Goal: Task Accomplishment & Management: Complete application form

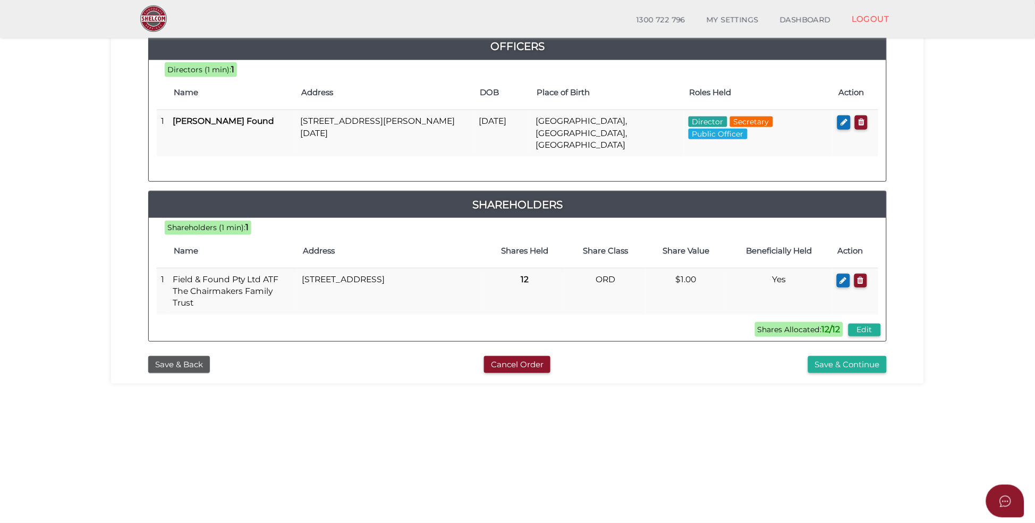
scroll to position [159, 0]
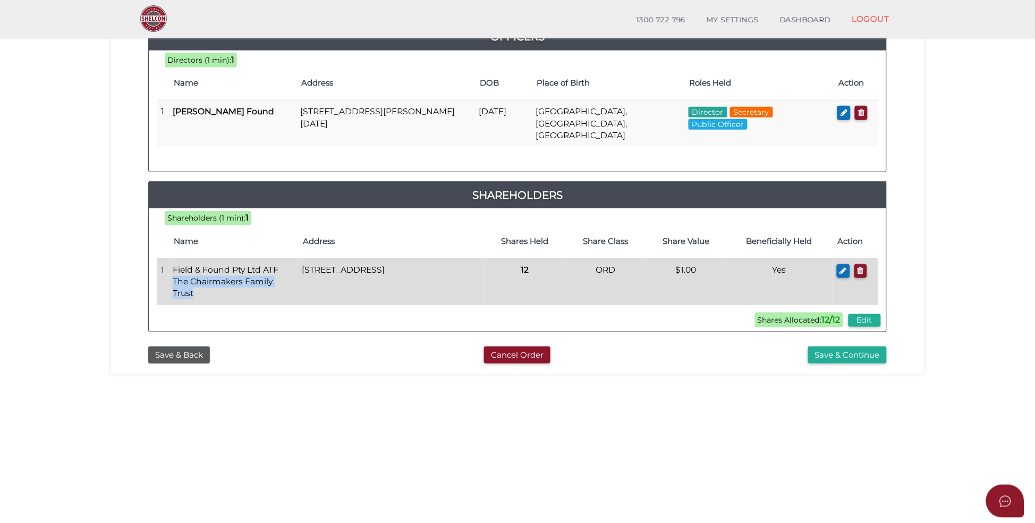
drag, startPoint x: 172, startPoint y: 270, endPoint x: 278, endPoint y: 284, distance: 106.7
click at [278, 284] on td "Field & Found Pty Ltd ATF The Chairmakers Family Trust" at bounding box center [232, 281] width 129 height 46
copy td "The Chairmakers Family Trust"
click at [843, 267] on icon "button" at bounding box center [843, 271] width 7 height 8
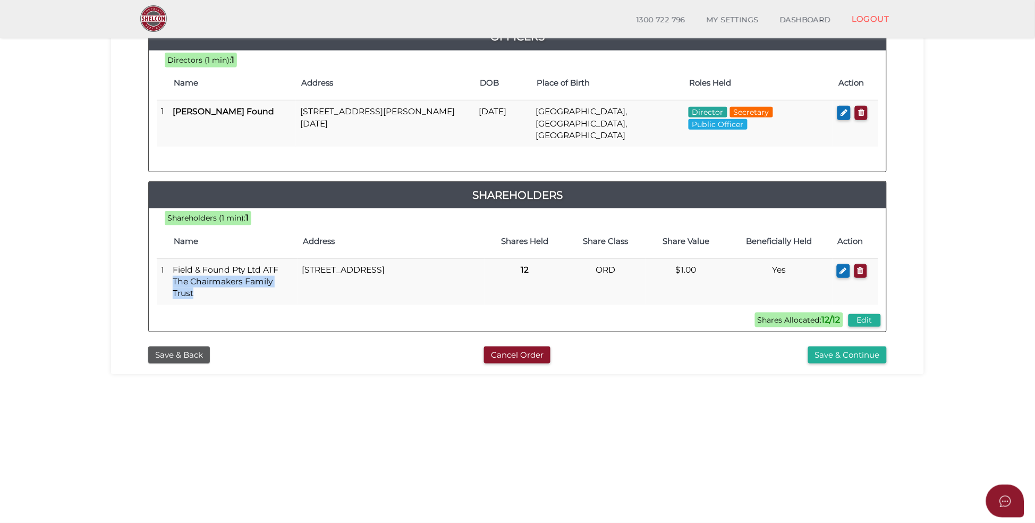
type input "Field & Found Pty Ltd ATF The Chairmakers Family Trust"
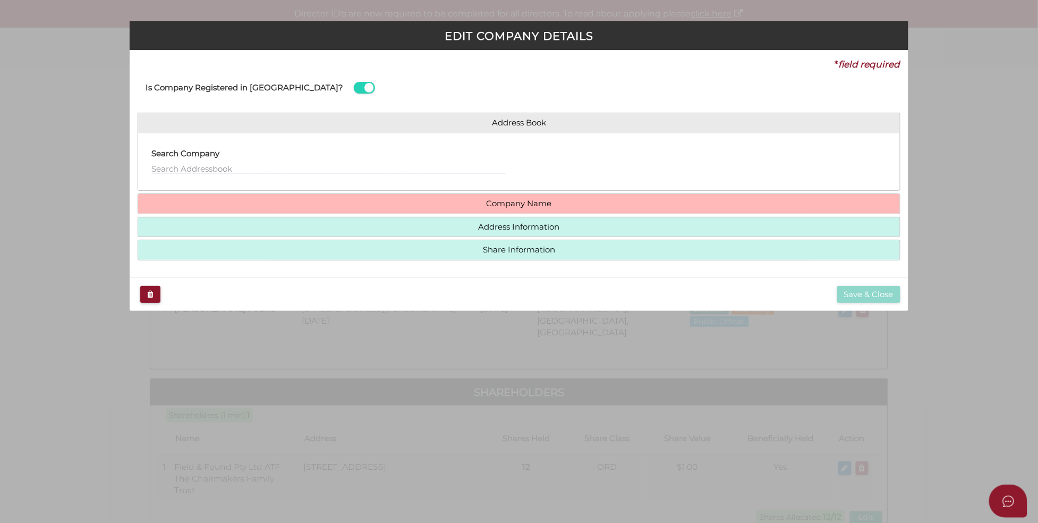
click at [524, 209] on h4 "Company Name" at bounding box center [519, 204] width 762 height 20
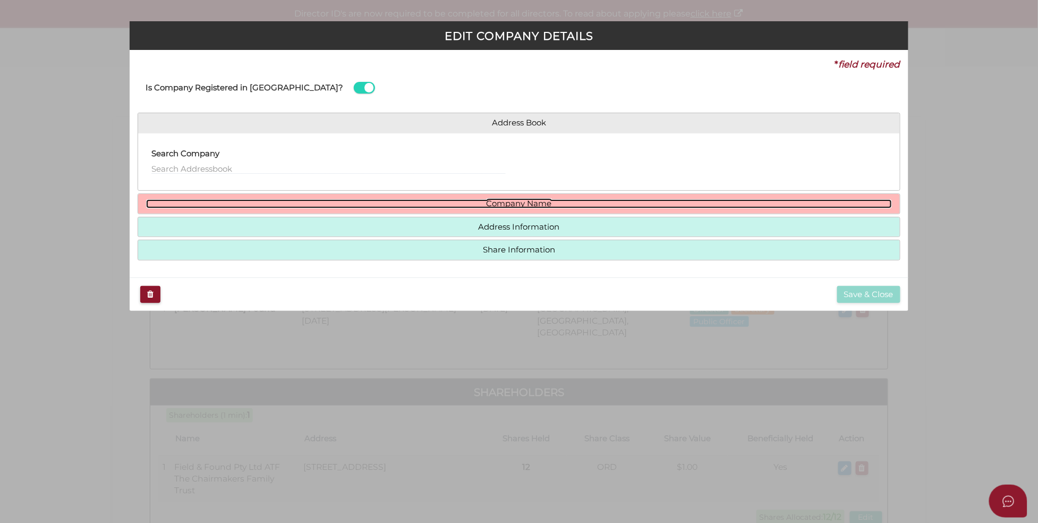
click at [524, 205] on link "Company Name" at bounding box center [519, 203] width 746 height 9
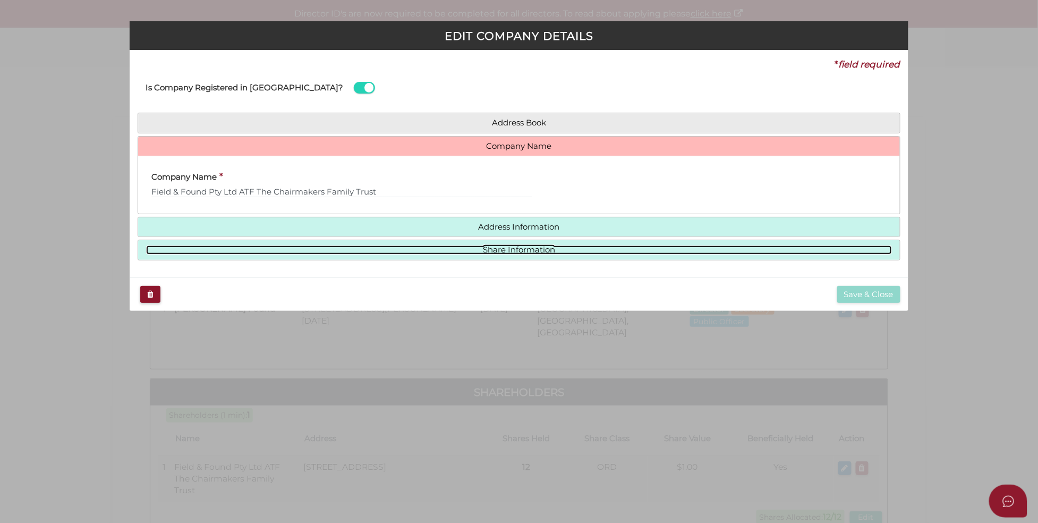
click at [539, 248] on link "Share Information" at bounding box center [519, 250] width 746 height 9
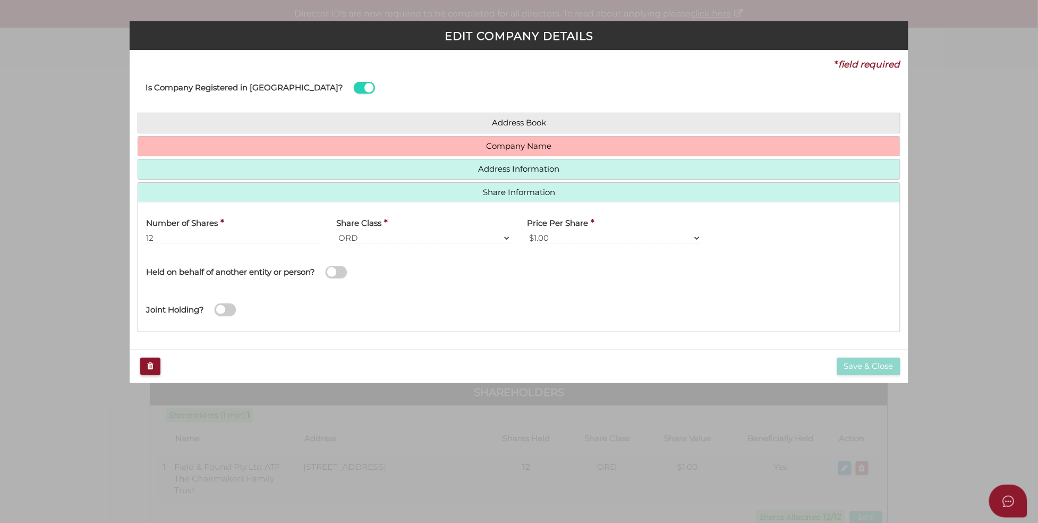
click at [343, 267] on span at bounding box center [336, 272] width 21 height 12
click at [0, 0] on input "checkbox" at bounding box center [0, 0] width 0 height 0
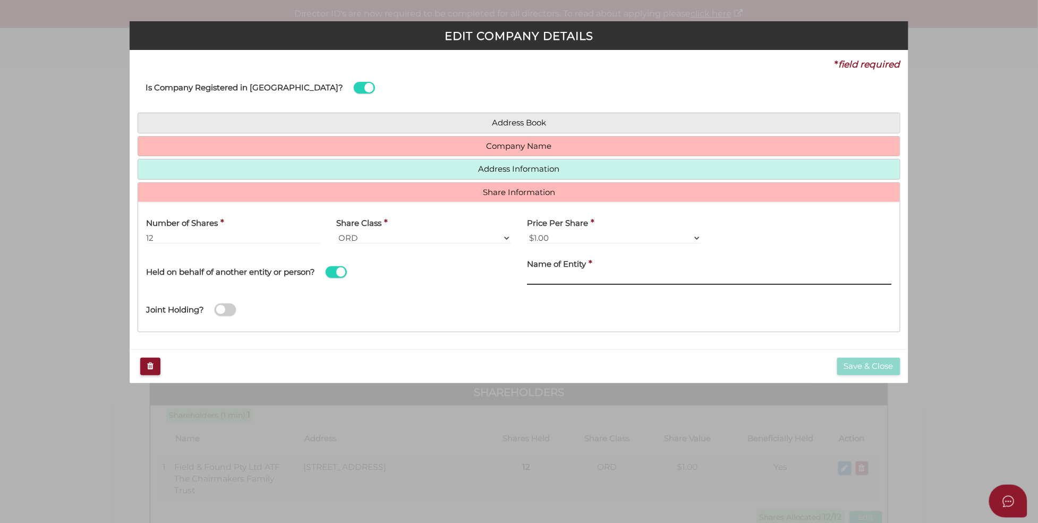
click at [602, 278] on input "text" at bounding box center [709, 279] width 365 height 12
paste input "The Chairmakers Family Trust"
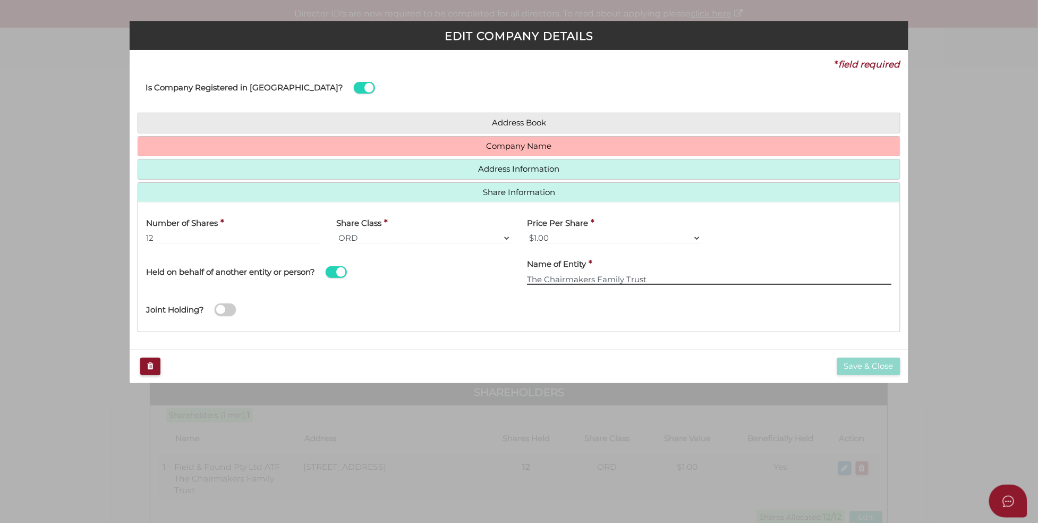
type input "The Chairmakers Family Trust"
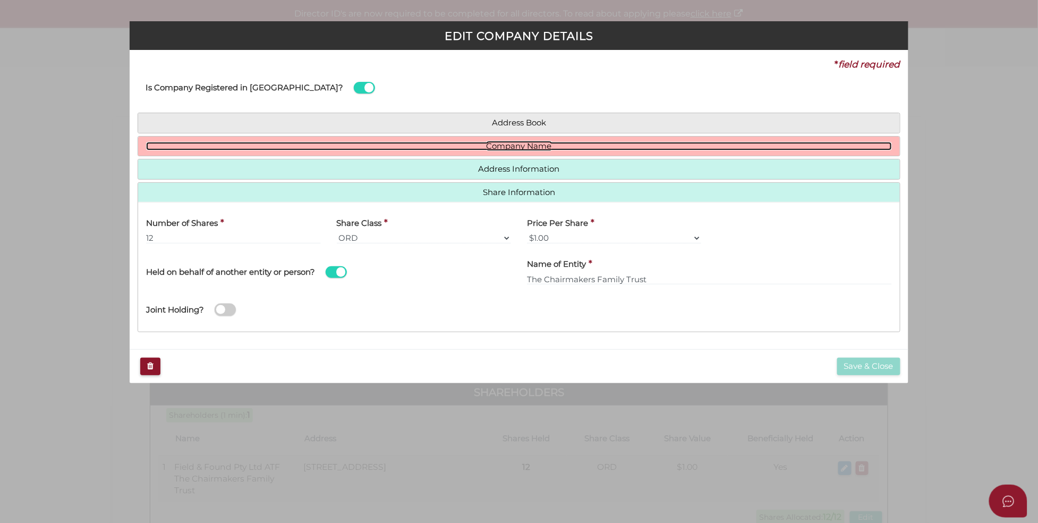
click at [511, 144] on link "Company Name" at bounding box center [519, 146] width 746 height 9
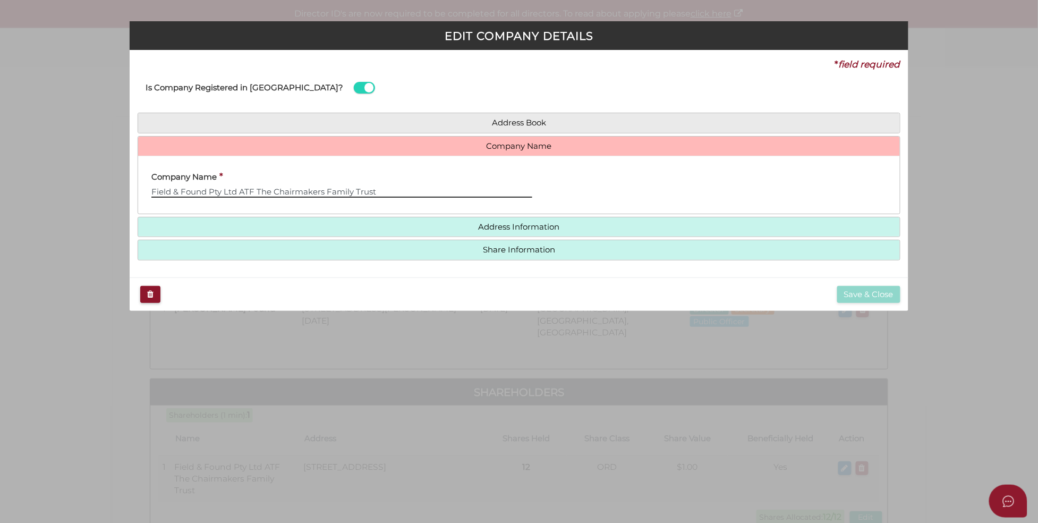
click at [237, 191] on input "Field & Found Pty Ltd ATF The Chairmakers Family Trust" at bounding box center [341, 192] width 381 height 12
drag, startPoint x: 238, startPoint y: 191, endPoint x: 139, endPoint y: 194, distance: 98.4
click at [139, 194] on div "Company Name * Field & Found Pty Ltd ATF The Chairmakers Family Trust" at bounding box center [342, 184] width 408 height 41
drag, startPoint x: 412, startPoint y: 194, endPoint x: -173, endPoint y: 184, distance: 585.7
click at [0, 184] on html "Shelcom is loading Processing Payment...Please Wait... Director ID's are now re…" at bounding box center [519, 261] width 1038 height 523
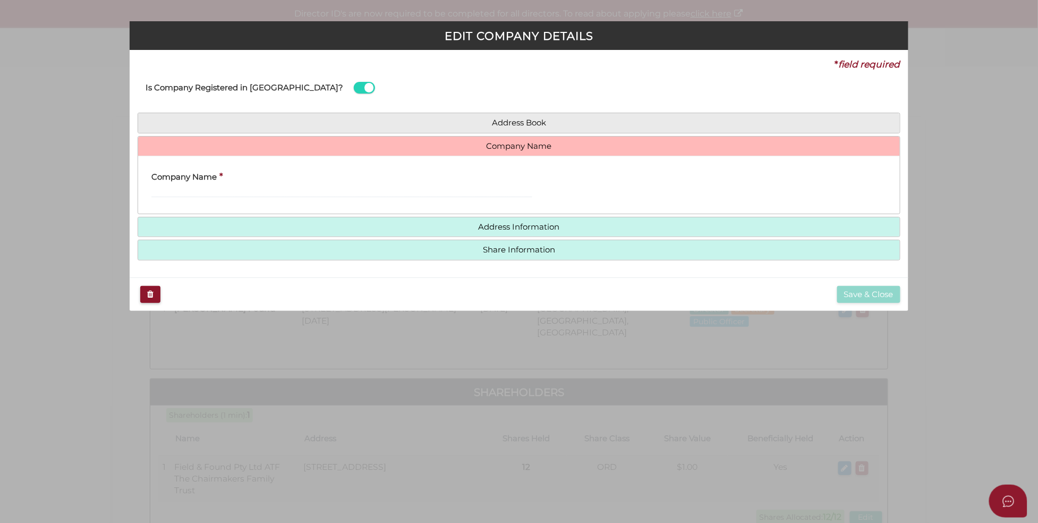
click at [278, 176] on div "Company Name *" at bounding box center [341, 180] width 381 height 33
click at [281, 187] on input "text" at bounding box center [341, 192] width 381 height 12
paste input "Field & Found Pty Ltd"
type input "Field & Found Pty Ltd"
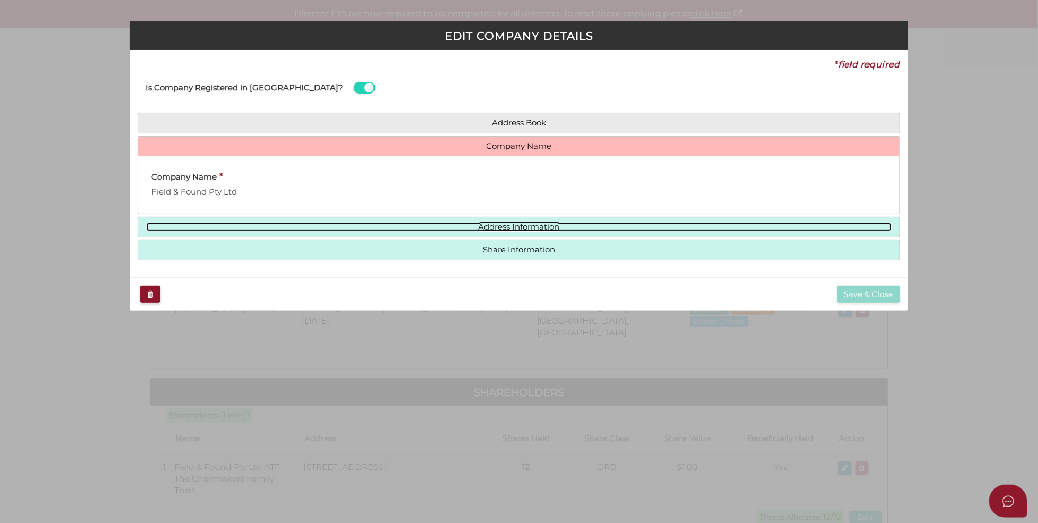
click at [553, 225] on link "Address Information" at bounding box center [519, 227] width 746 height 9
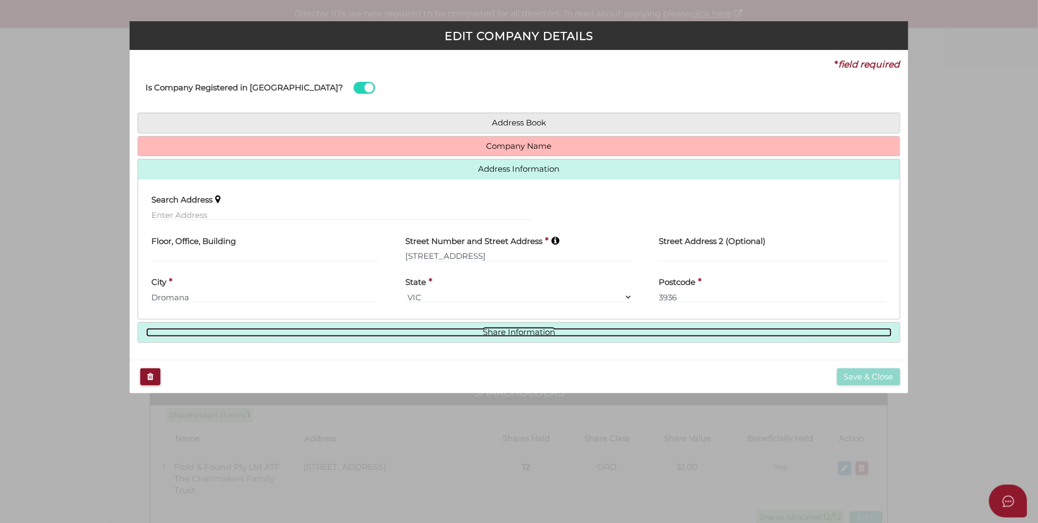
click at [506, 329] on link "Share Information" at bounding box center [519, 332] width 746 height 9
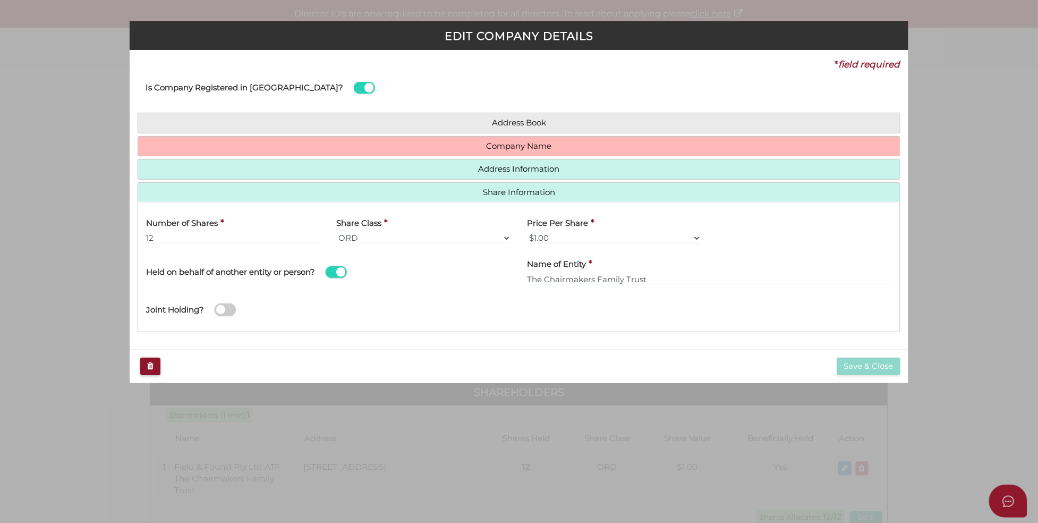
drag, startPoint x: 260, startPoint y: 180, endPoint x: 264, endPoint y: 173, distance: 7.1
click at [262, 180] on div "Address Book Search Company Company Name Company ACN * Check Name (if Company w…" at bounding box center [519, 222] width 763 height 219
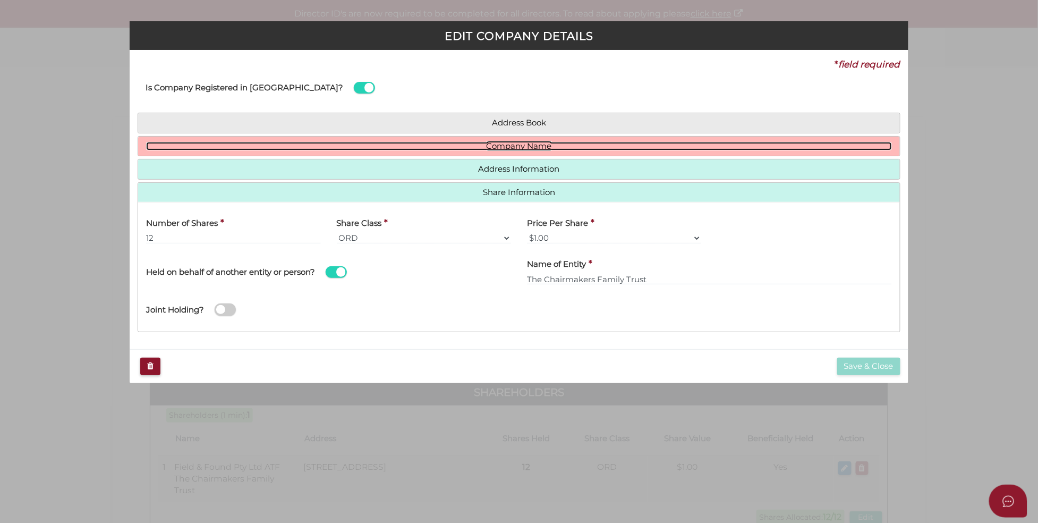
click at [265, 148] on link "Company Name" at bounding box center [519, 146] width 746 height 9
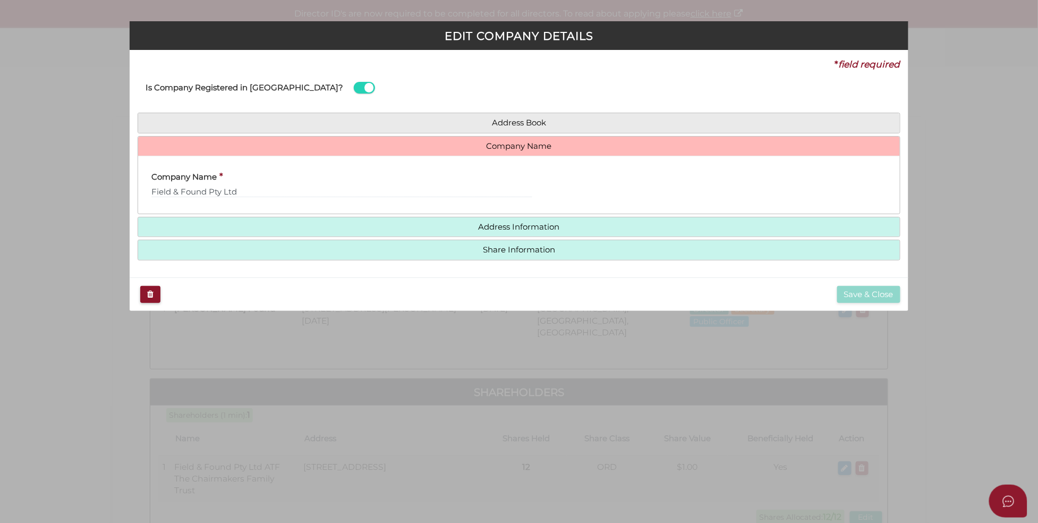
click at [271, 184] on div "Company Name * Field & Found Pty Ltd" at bounding box center [341, 180] width 381 height 33
click at [270, 191] on input "Field & Found Pty Ltd" at bounding box center [341, 192] width 381 height 12
click at [152, 294] on icon "button" at bounding box center [150, 294] width 6 height 8
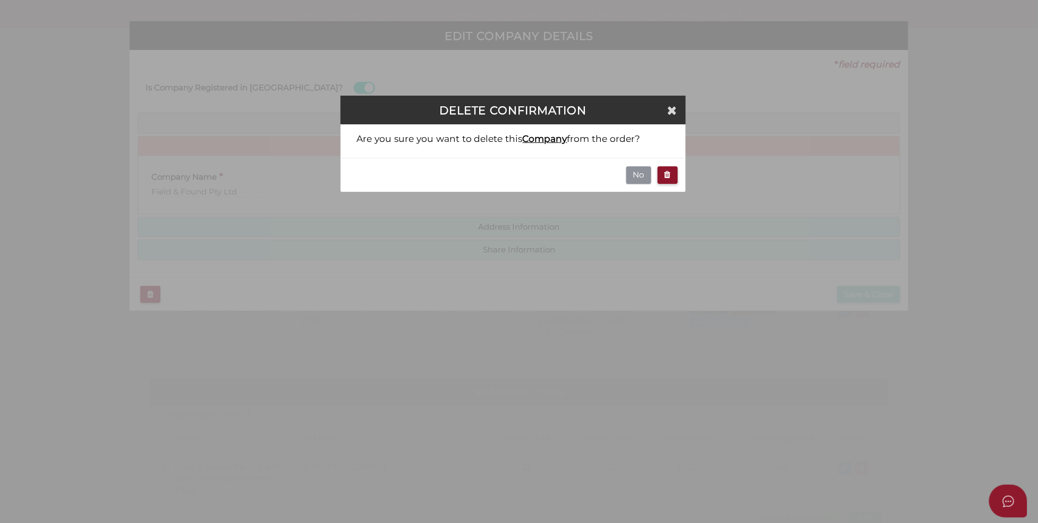
click at [640, 178] on button "No" at bounding box center [639, 175] width 25 height 18
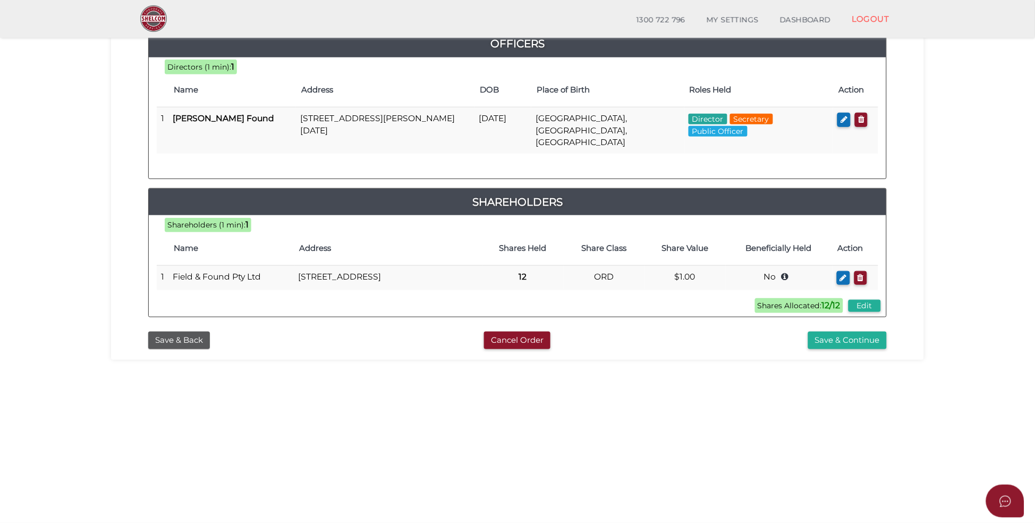
scroll to position [159, 0]
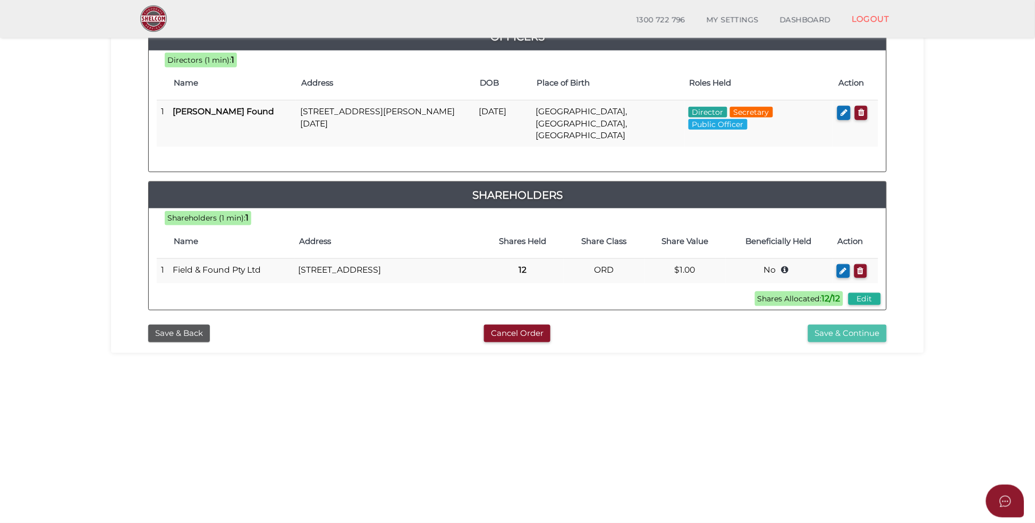
click at [851, 331] on button "Save & Continue" at bounding box center [847, 334] width 79 height 18
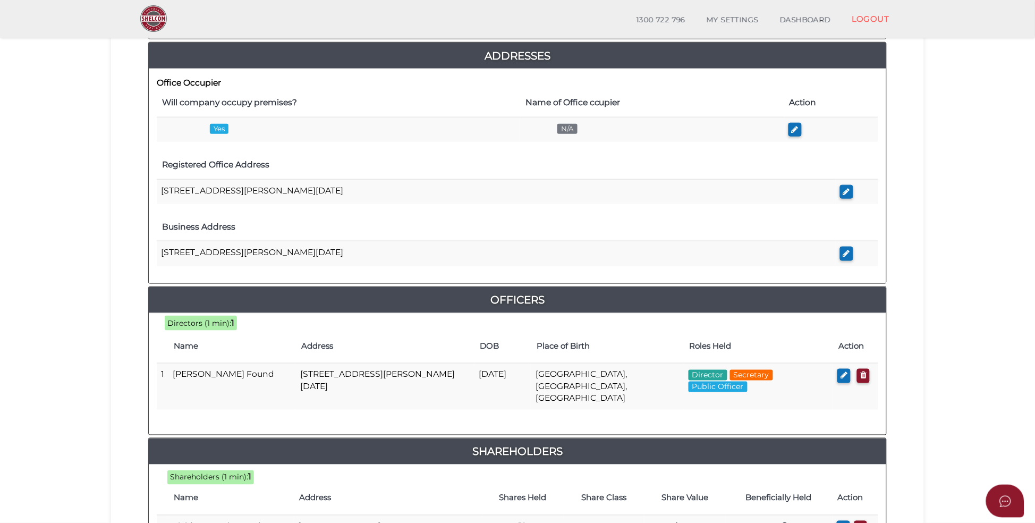
scroll to position [399, 0]
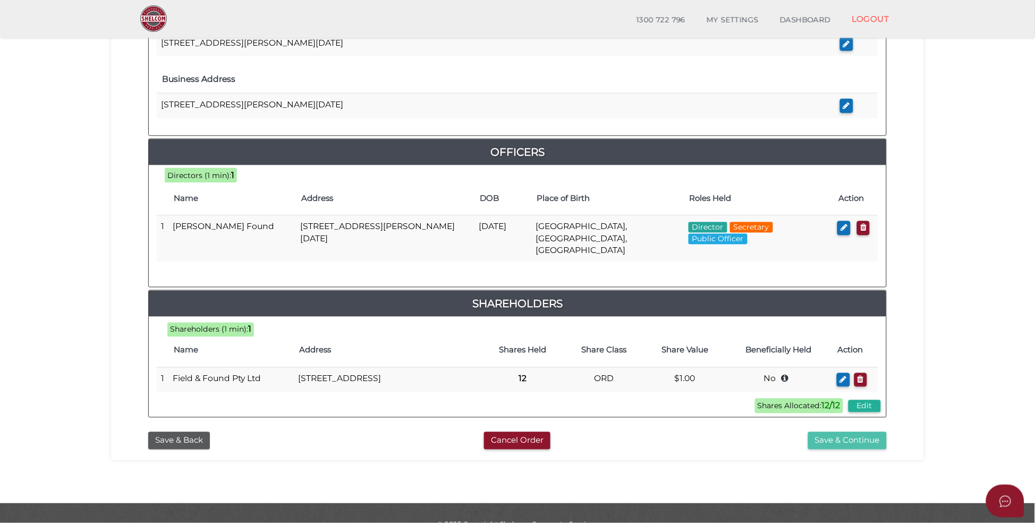
click at [857, 439] on button "Save & Continue" at bounding box center [847, 441] width 79 height 18
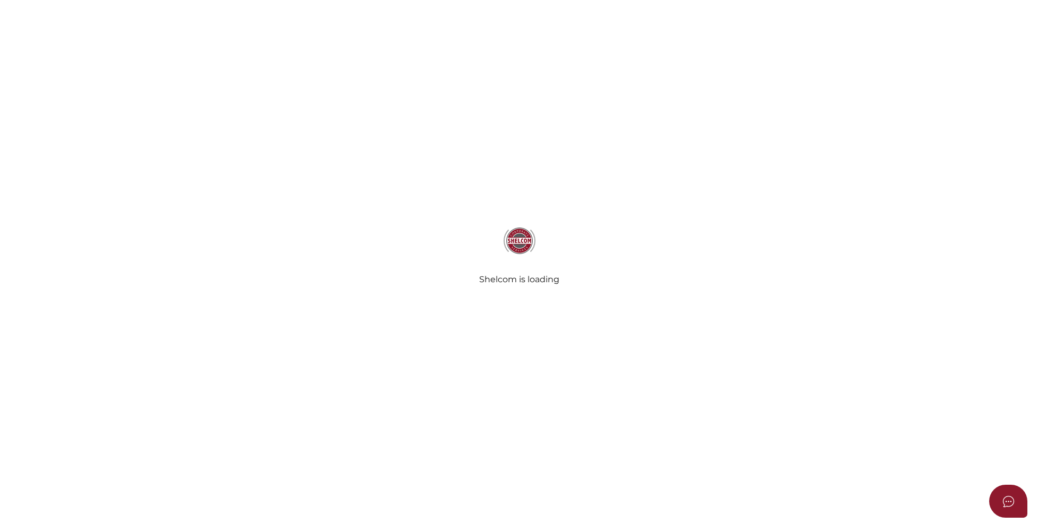
select select "Comb Binding"
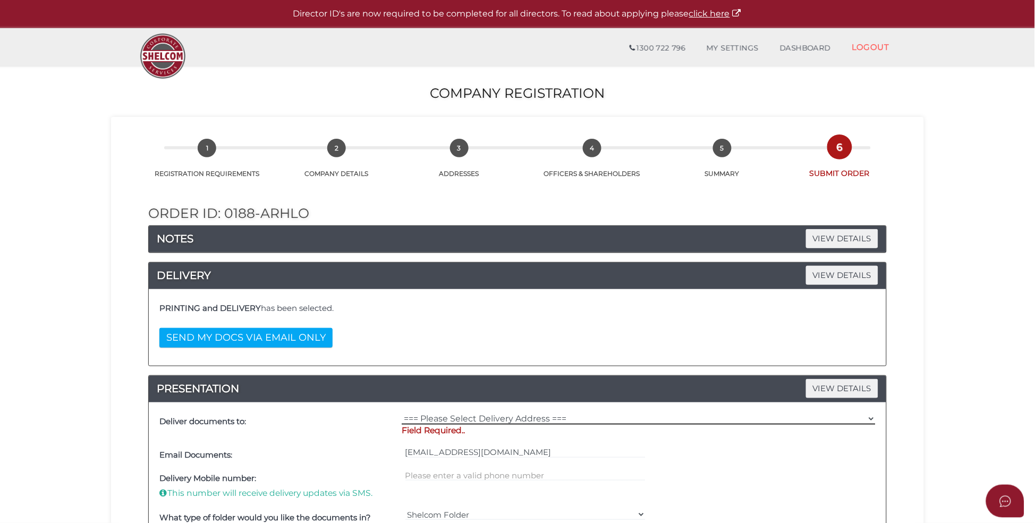
click at [559, 419] on select "=== Please Select Delivery Address === (User Address - Roy Kohardy) Unit 23 15 …" at bounding box center [639, 419] width 474 height 12
select select "0"
click at [402, 413] on select "=== Please Select Delivery Address === (User Address - Roy Kohardy) Unit 23 15 …" at bounding box center [639, 419] width 474 height 12
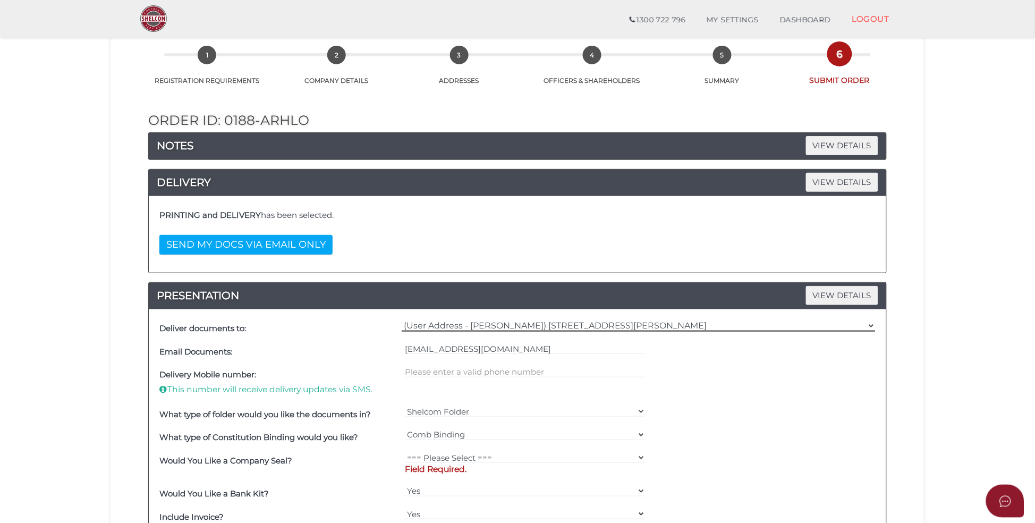
scroll to position [80, 0]
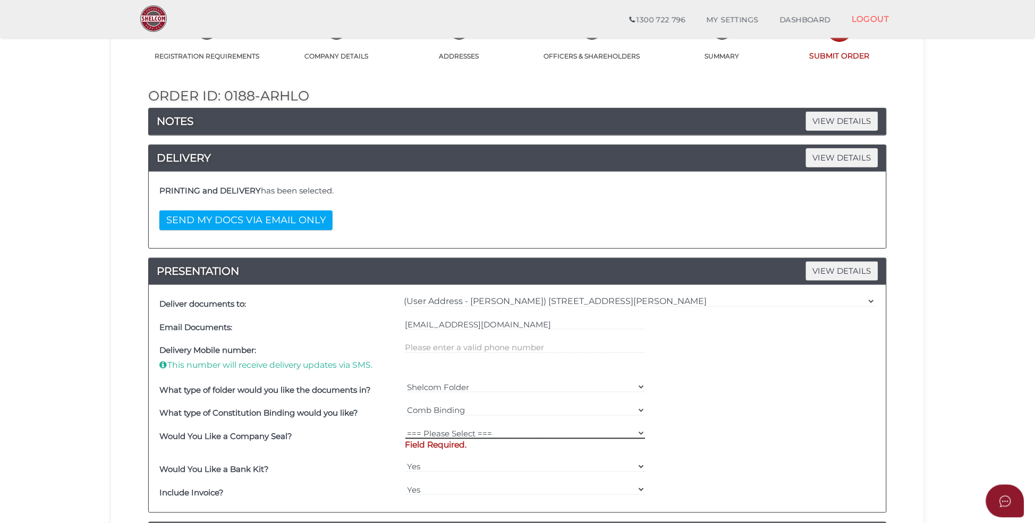
click at [485, 436] on select "=== Please Select === Fold Seal $50 No Seal" at bounding box center [525, 433] width 241 height 12
select select "0"
click at [405, 428] on select "=== Please Select === Fold Seal $50 No Seal" at bounding box center [525, 433] width 241 height 12
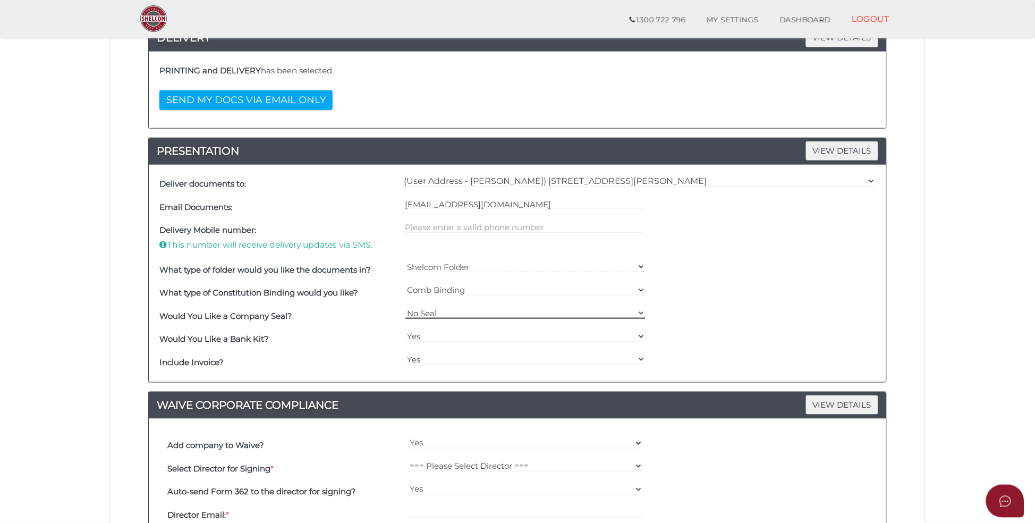
scroll to position [319, 0]
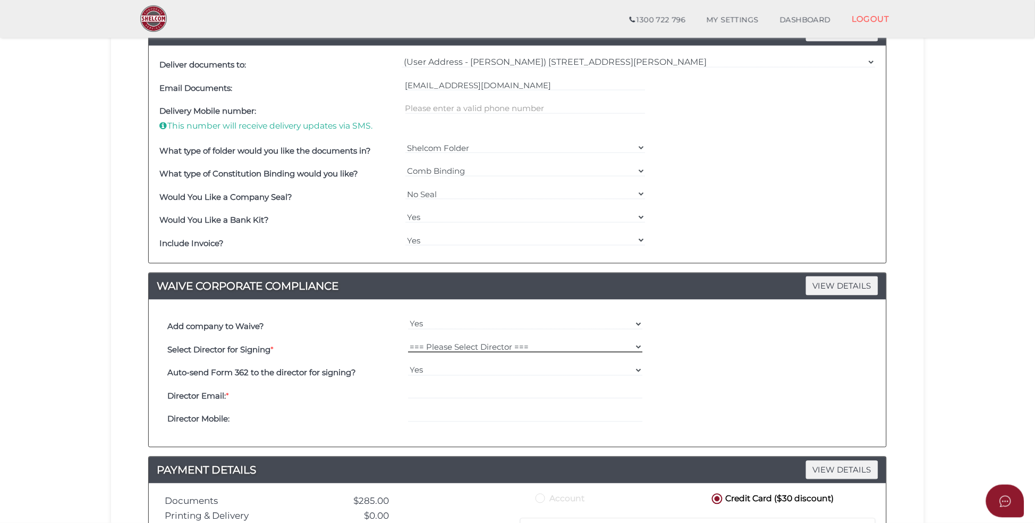
click at [568, 351] on select "=== Please Select Director === Nicholas Edward Found" at bounding box center [525, 347] width 235 height 12
click at [568, 350] on select "=== Please Select Director === Nicholas Edward Found" at bounding box center [525, 347] width 235 height 12
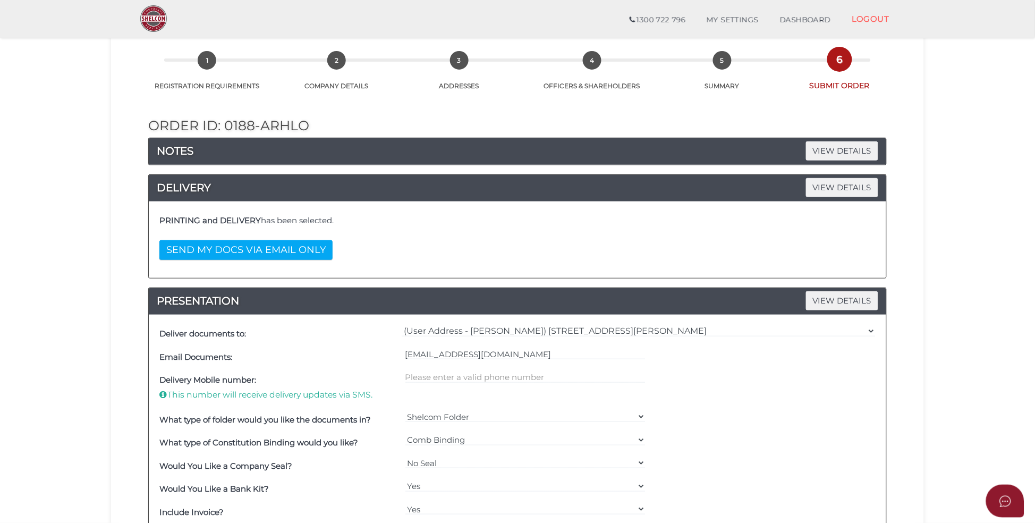
scroll to position [0, 0]
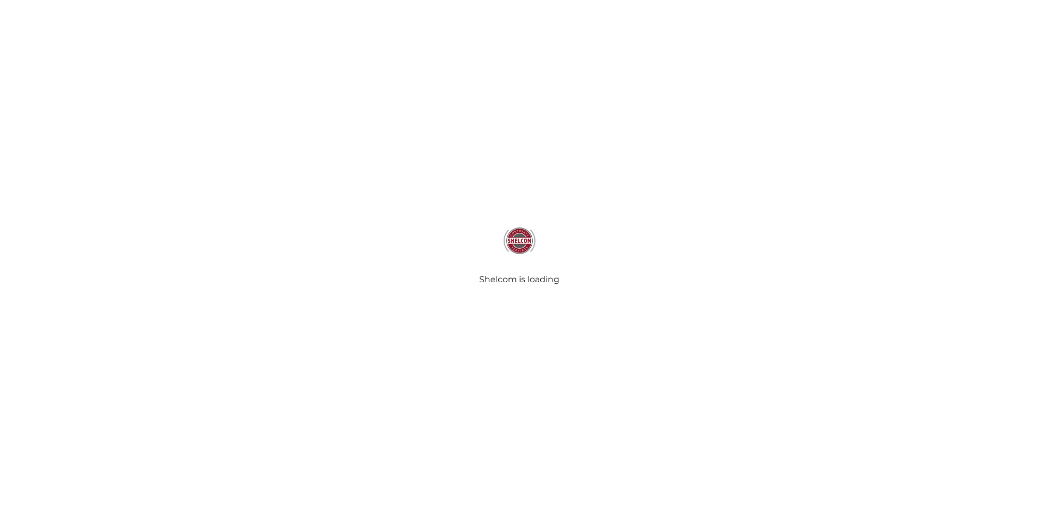
select select "Comb Binding"
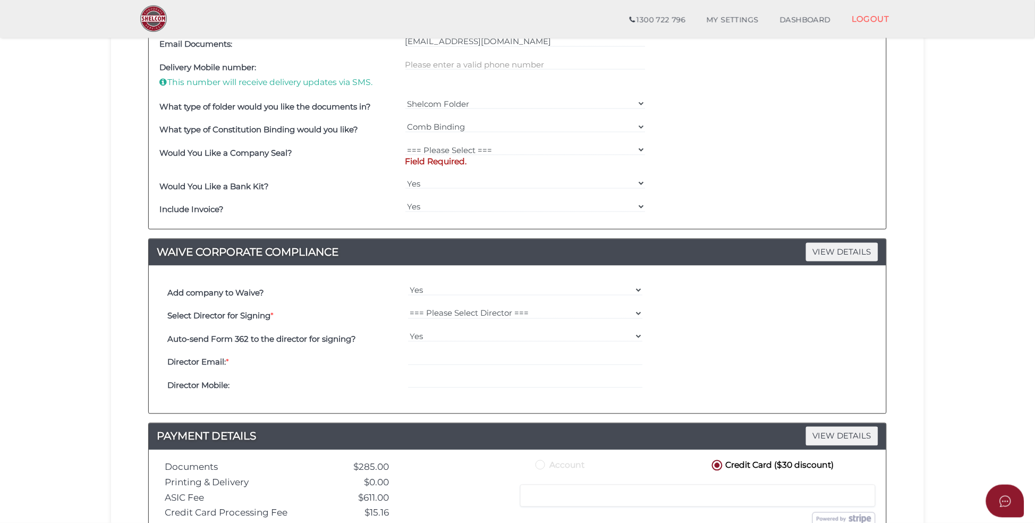
scroll to position [558, 0]
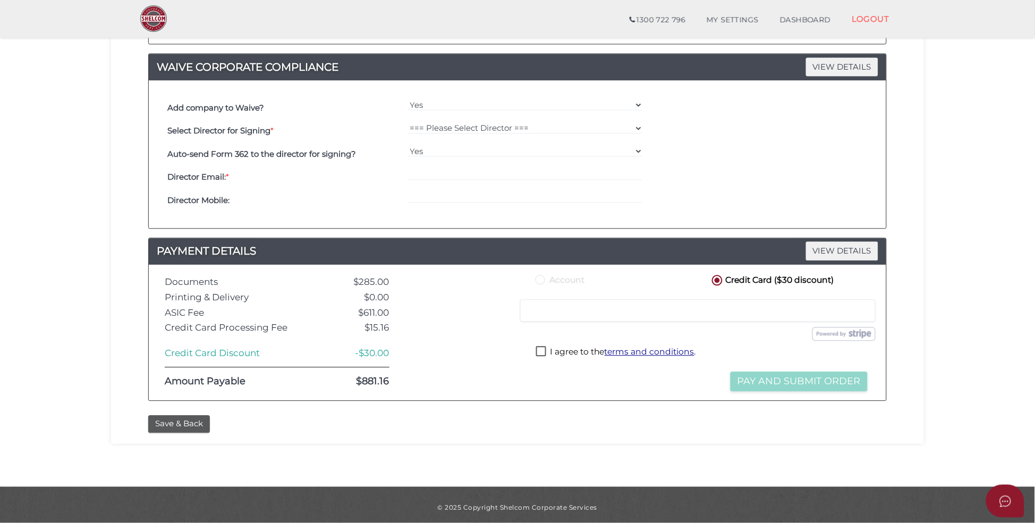
click at [723, 289] on div "Credit Card ($30 discount)" at bounding box center [790, 281] width 176 height 16
click at [426, 373] on div at bounding box center [461, 333] width 128 height 120
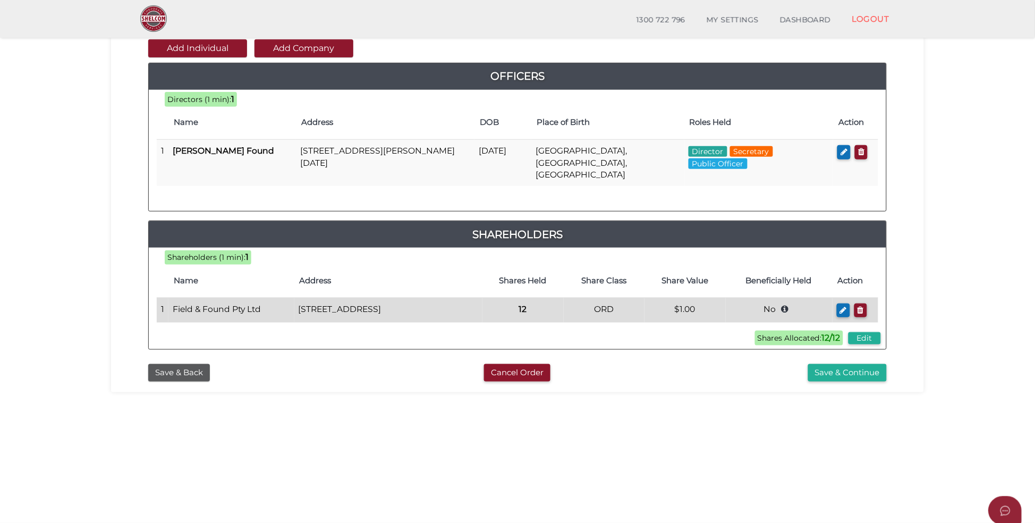
scroll to position [159, 0]
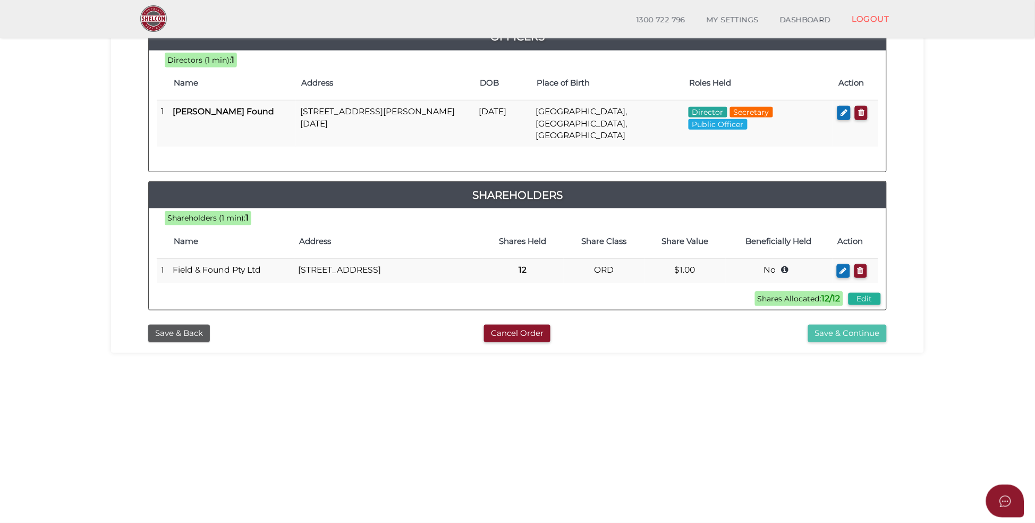
click at [844, 337] on button "Save & Continue" at bounding box center [847, 334] width 79 height 18
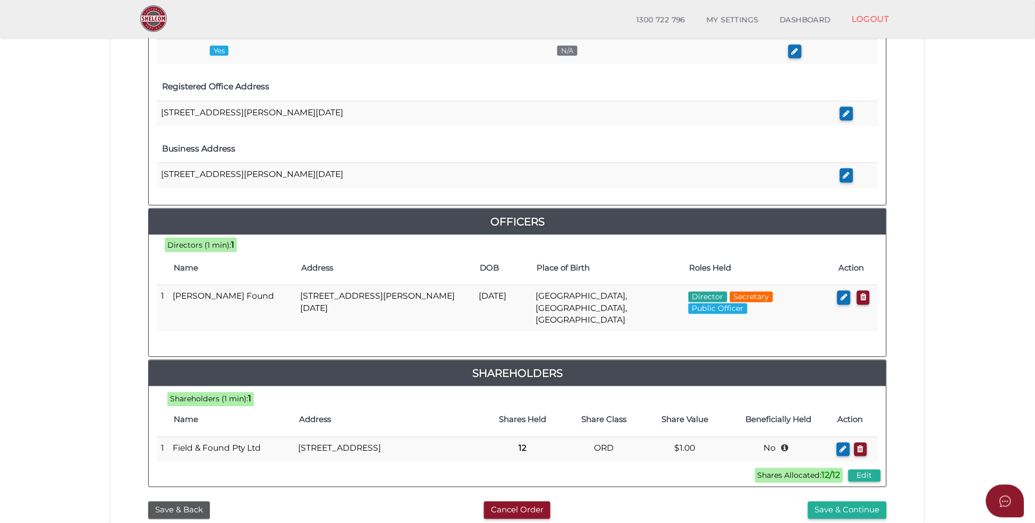
scroll to position [399, 0]
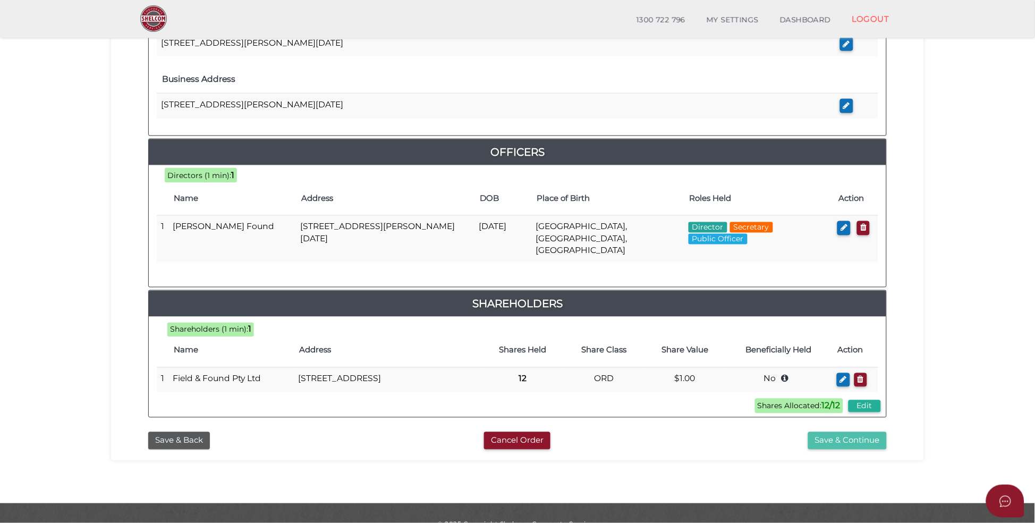
click at [858, 439] on button "Save & Continue" at bounding box center [847, 441] width 79 height 18
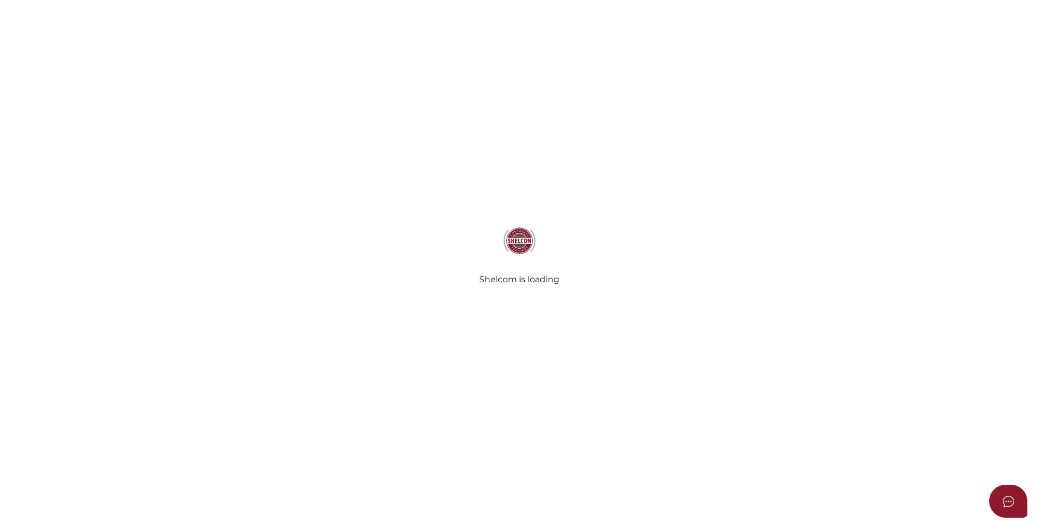
select select "Comb Binding"
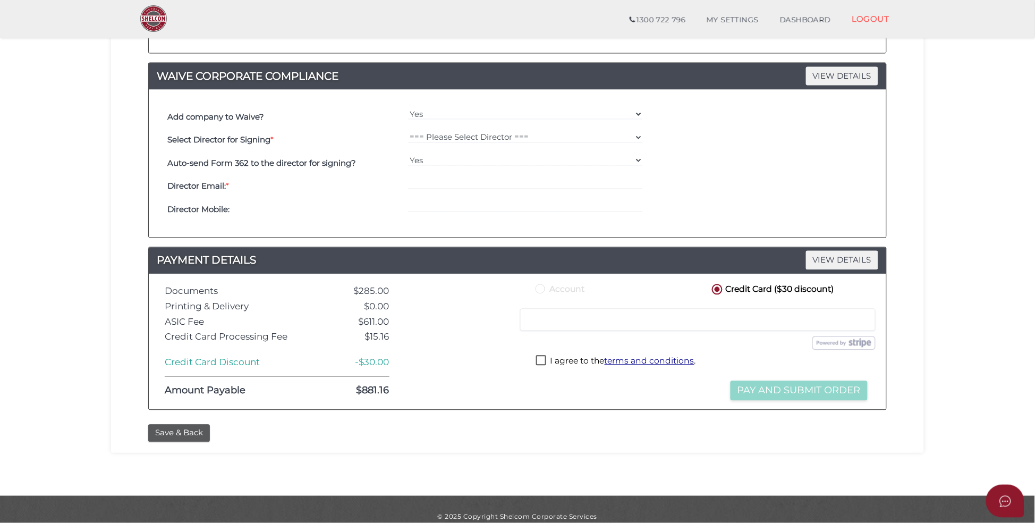
scroll to position [558, 0]
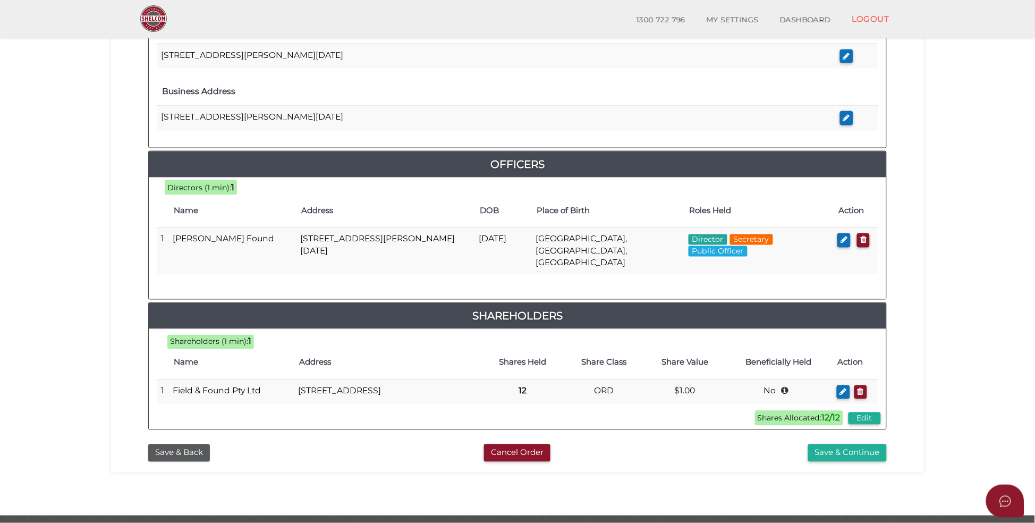
scroll to position [399, 0]
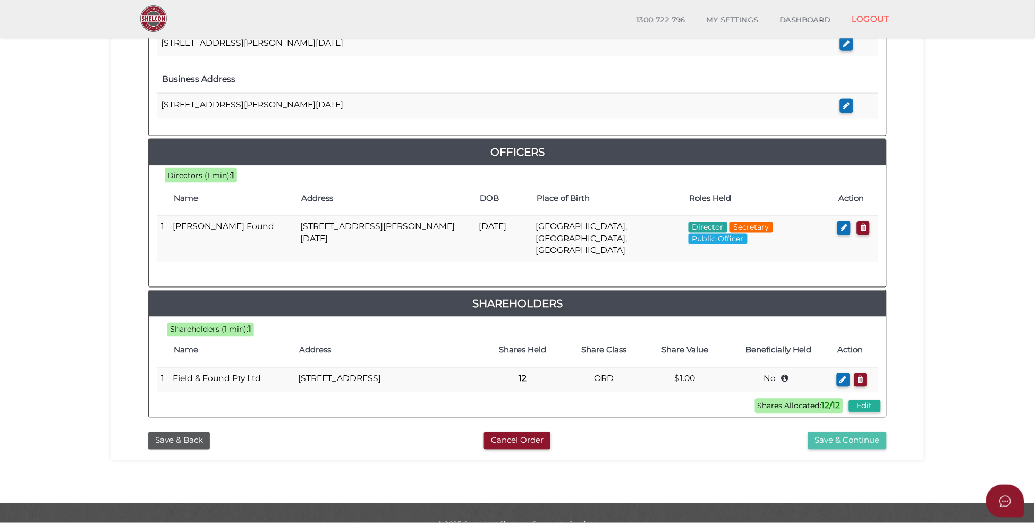
click at [848, 442] on button "Save & Continue" at bounding box center [847, 441] width 79 height 18
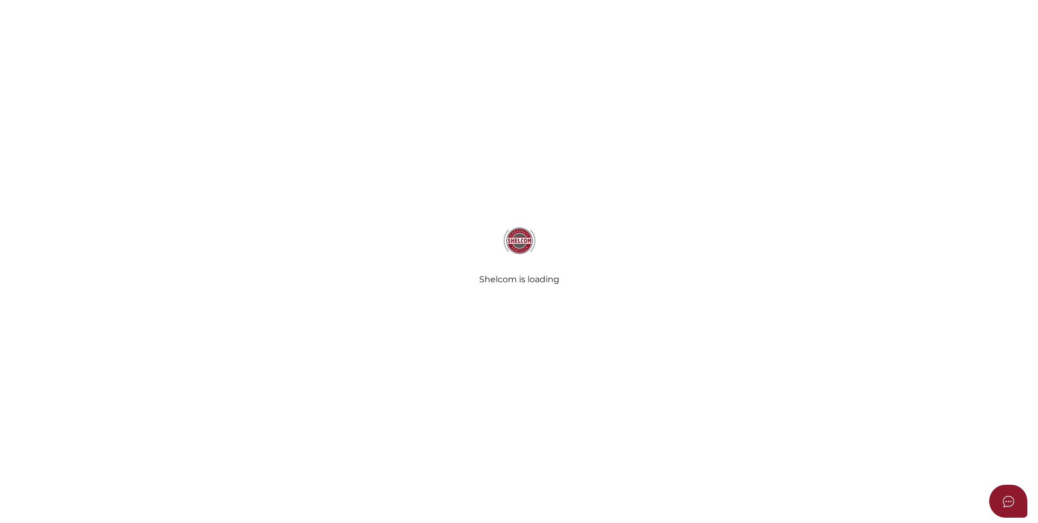
select select "Comb Binding"
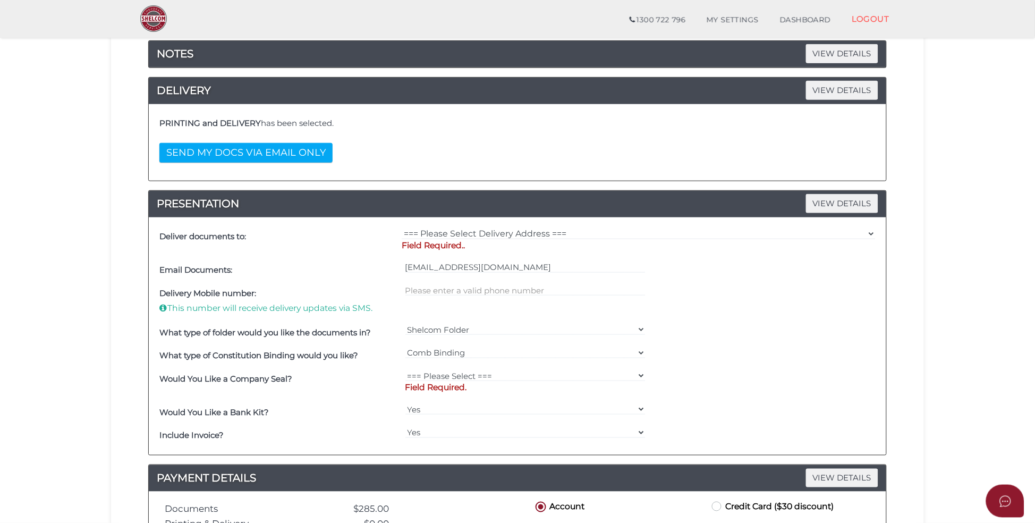
scroll to position [159, 0]
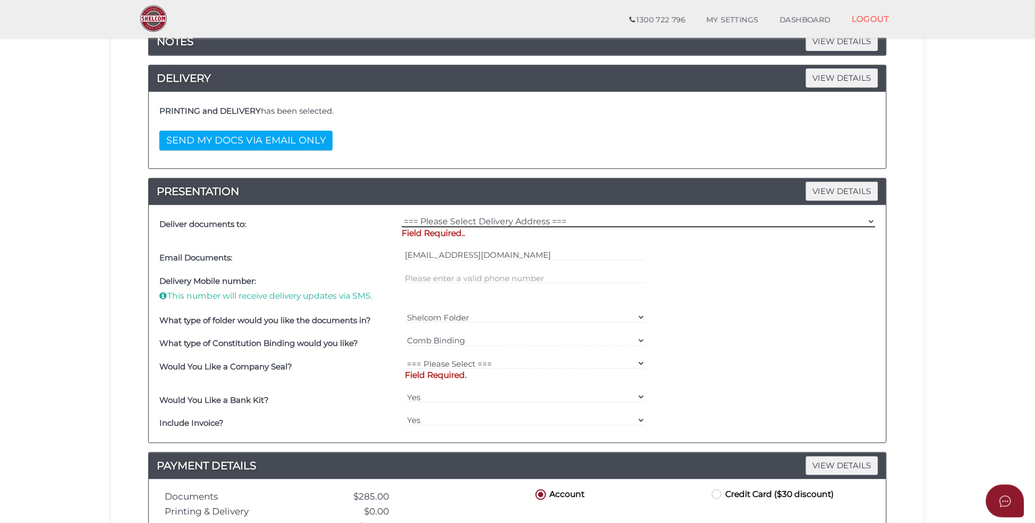
click at [530, 224] on select "=== Please Select Delivery Address === (User Address - [PERSON_NAME]) [STREET_A…" at bounding box center [639, 222] width 474 height 12
select select "0"
click at [402, 216] on select "=== Please Select Delivery Address === (User Address - [PERSON_NAME]) [STREET_A…" at bounding box center [639, 222] width 474 height 12
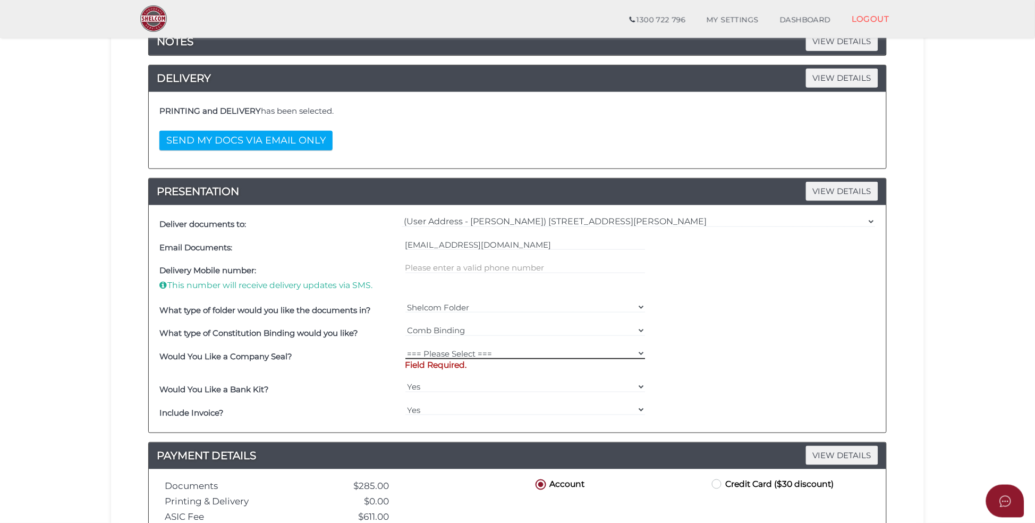
click at [497, 350] on select "=== Please Select === Fold Seal $50 No Seal" at bounding box center [525, 354] width 241 height 12
select select "0"
click at [405, 348] on select "=== Please Select === Fold Seal $50 No Seal" at bounding box center [525, 354] width 241 height 12
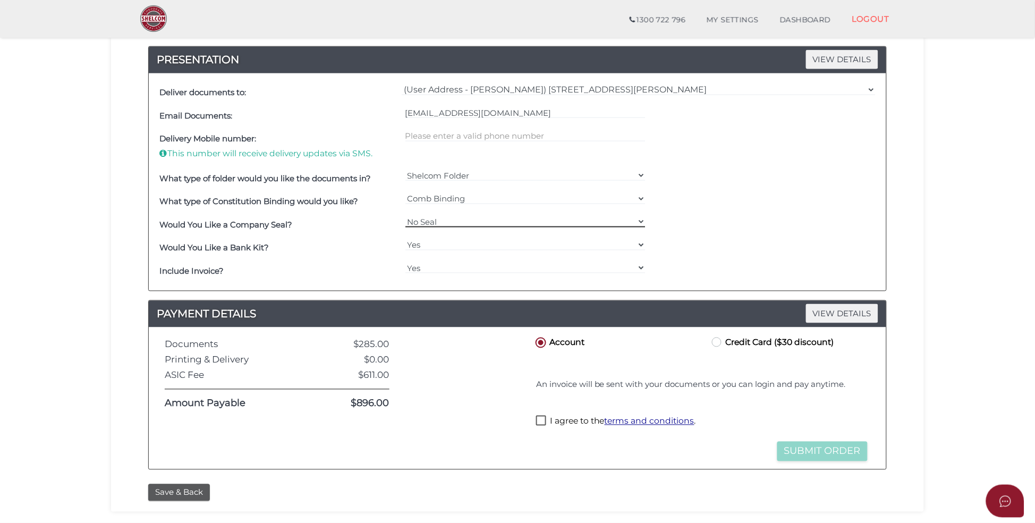
scroll to position [319, 0]
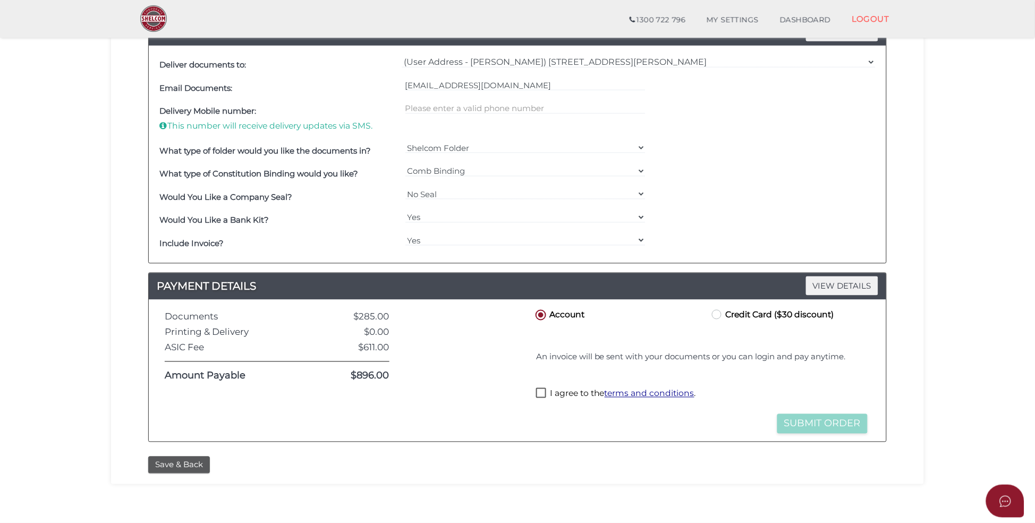
click at [537, 393] on label "I agree to the terms and conditions ." at bounding box center [616, 394] width 160 height 13
checkbox input "true"
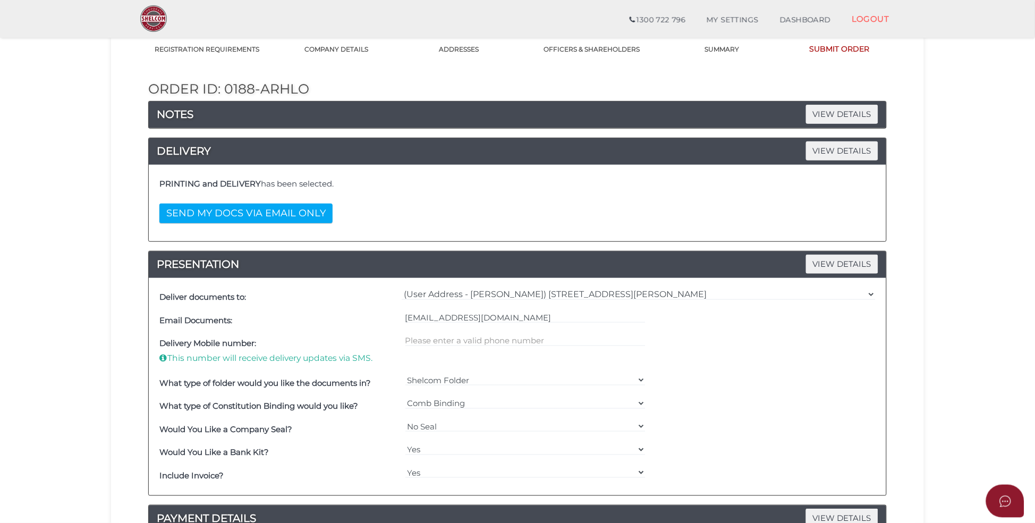
scroll to position [80, 0]
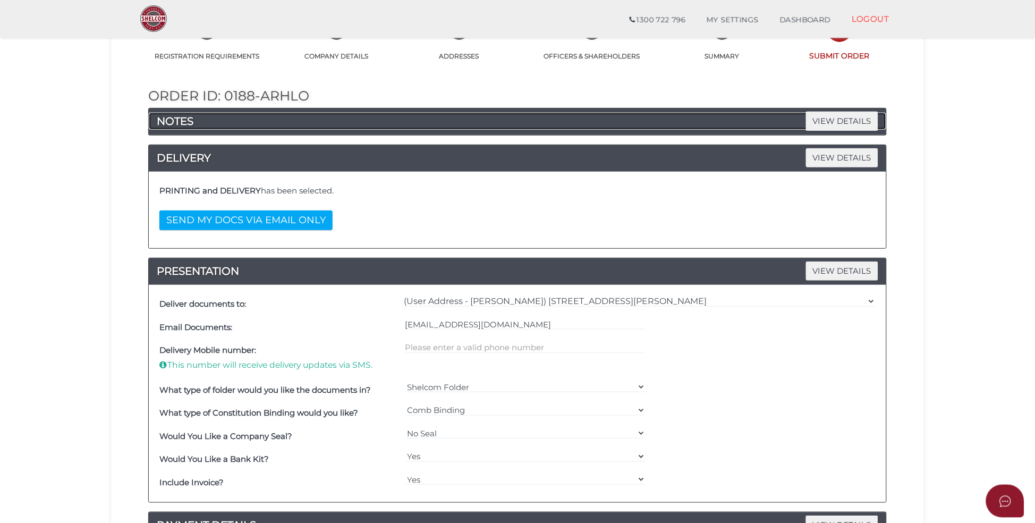
click at [309, 122] on h4 "NOTES VIEW DETAILS" at bounding box center [518, 121] width 738 height 17
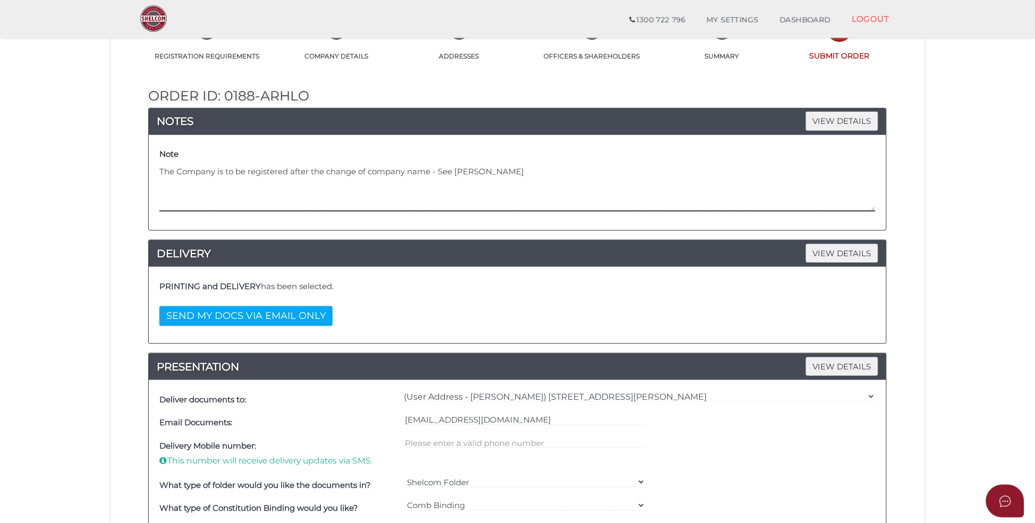
click at [160, 166] on textarea "The Company is to be registered after the change of company name - See [PERSON_…" at bounding box center [517, 189] width 716 height 46
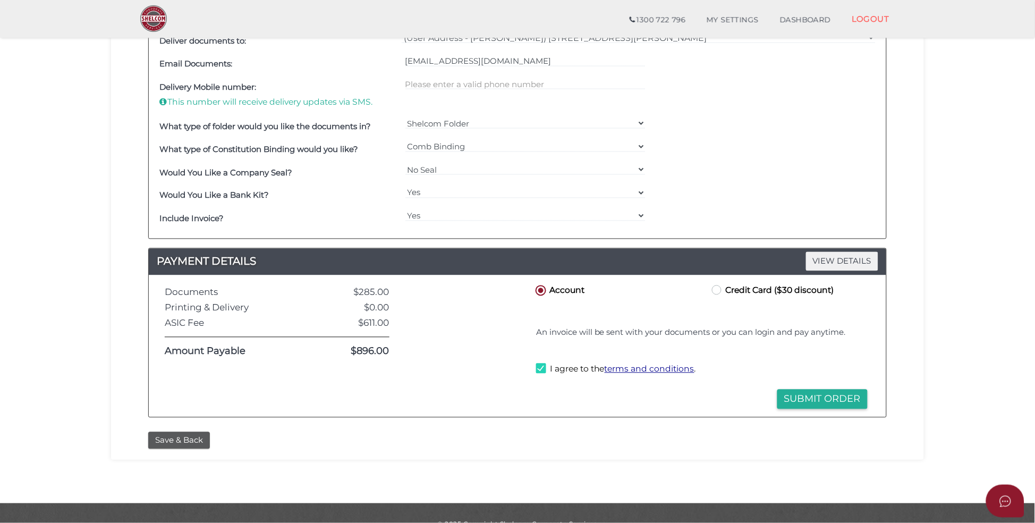
scroll to position [460, 0]
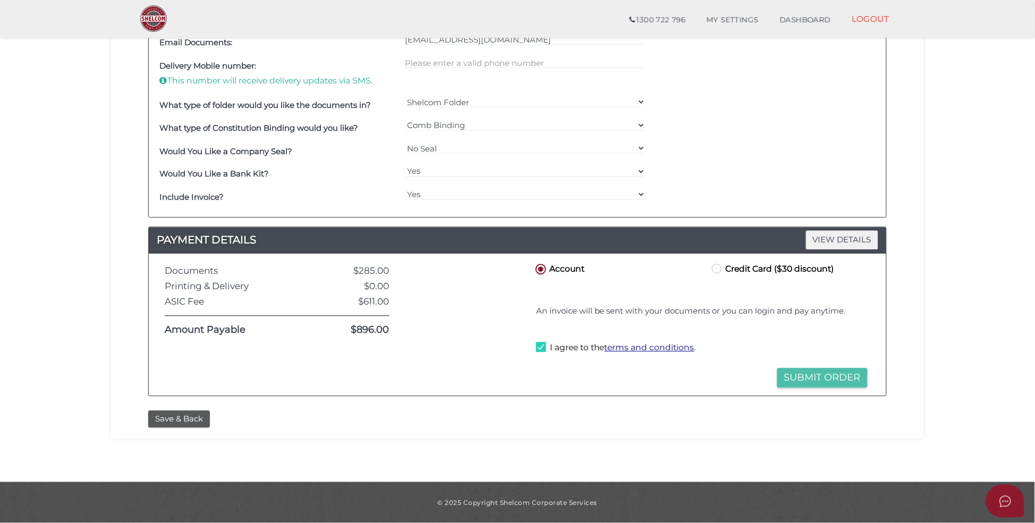
type textarea "DO NOT REGISTER - The Company is to be registered after the change of company n…"
click at [809, 377] on button "Submit Order" at bounding box center [822, 378] width 90 height 20
